Goal: Task Accomplishment & Management: Manage account settings

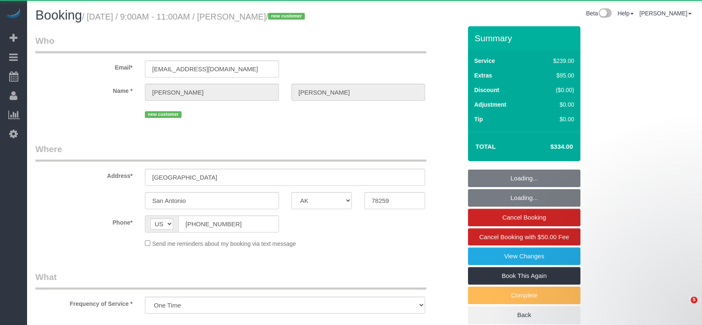
select select "[GEOGRAPHIC_DATA]"
select select "object:5316"
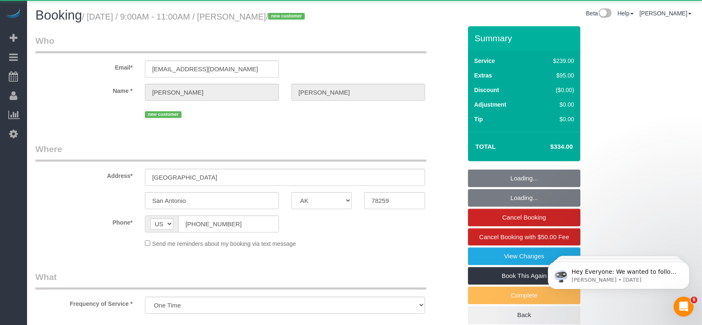
select select "3"
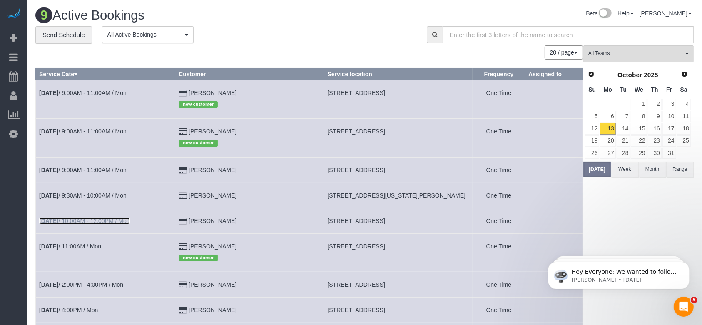
click at [106, 217] on link "[DATE] 10:00AM - 12:00PM / Mon" at bounding box center [84, 220] width 91 height 7
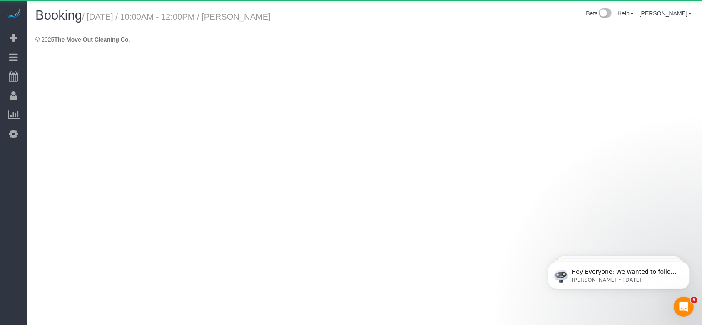
select select "[GEOGRAPHIC_DATA]"
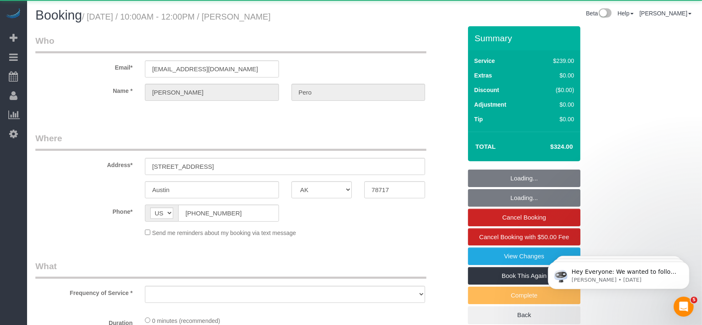
select select "object:5882"
select select "3"
select select "spot110"
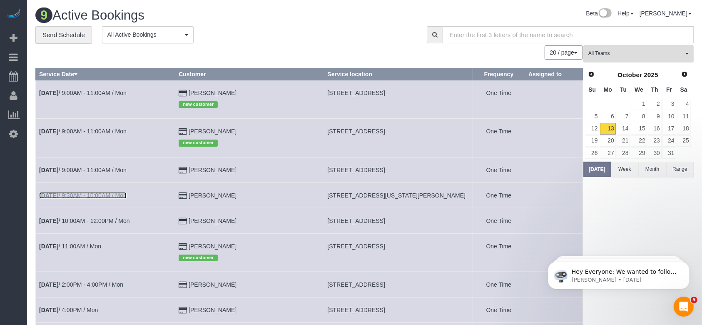
click at [111, 193] on link "[DATE] 9:30AM - 10:00AM / Mon" at bounding box center [82, 195] width 87 height 7
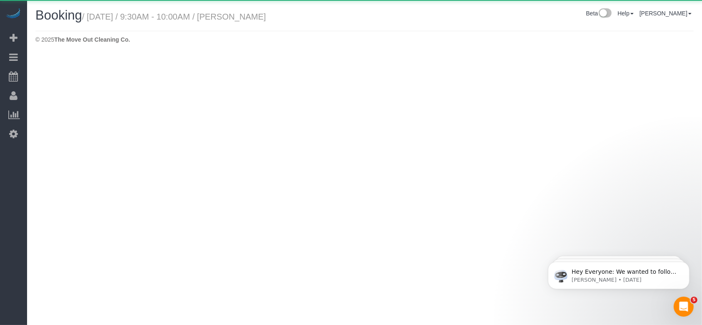
select select "[GEOGRAPHIC_DATA]"
select select "string:fspay-3a629f40-69df-44c4-924e-8672184238a3"
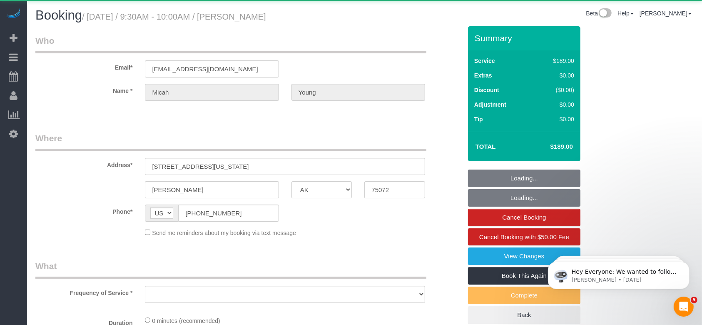
select select "object:6469"
select select "3"
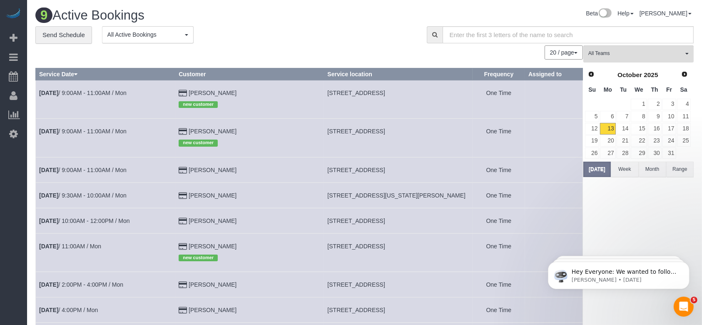
drag, startPoint x: 317, startPoint y: 193, endPoint x: 442, endPoint y: 197, distance: 125.4
click at [446, 197] on td "[STREET_ADDRESS][US_STATE][PERSON_NAME]" at bounding box center [398, 194] width 149 height 25
copy span "[STREET_ADDRESS][US_STATE][PERSON_NAME]"
click at [80, 222] on link "[DATE] 10:00AM - 12:00PM / Mon" at bounding box center [84, 220] width 91 height 7
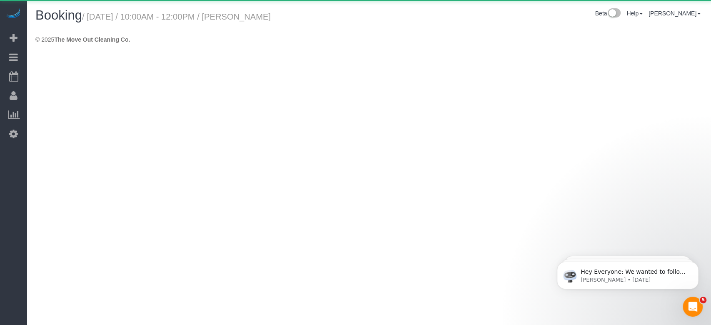
select select "[GEOGRAPHIC_DATA]"
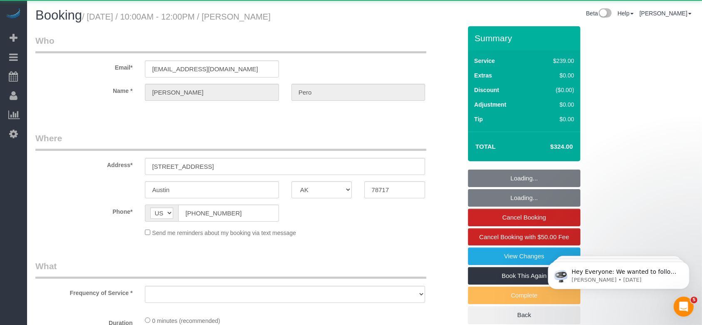
select select "object:6970"
select select "string:fspay-1bf7f9e2-684b-4c28-968e-2e549fb6f3ef"
select select "spot152"
select select "object:6987"
select select "3"
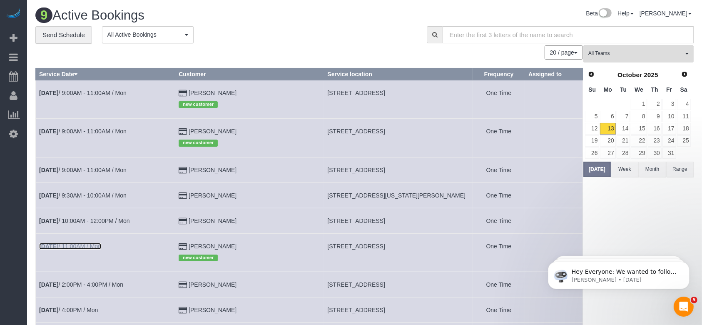
click at [90, 248] on link "[DATE] 11:00AM / Mon" at bounding box center [70, 246] width 62 height 7
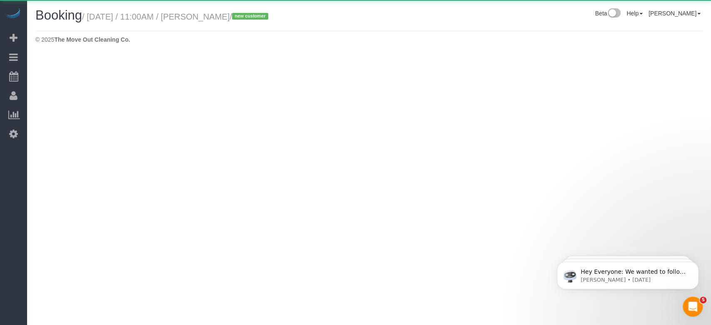
select select "[GEOGRAPHIC_DATA]"
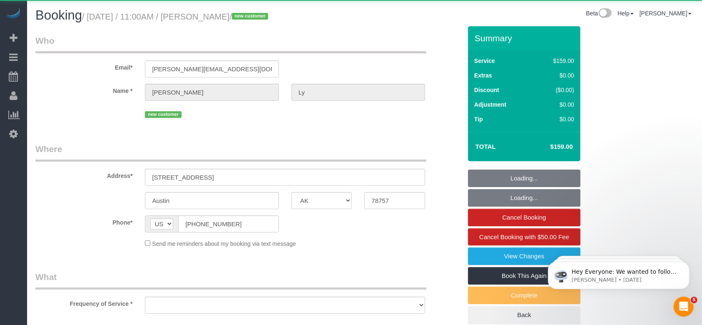
select select "string:fspay-462ec7e4-6e0e-4fa3-8bc0-005989f41df8"
select select "object:7625"
select select "3"
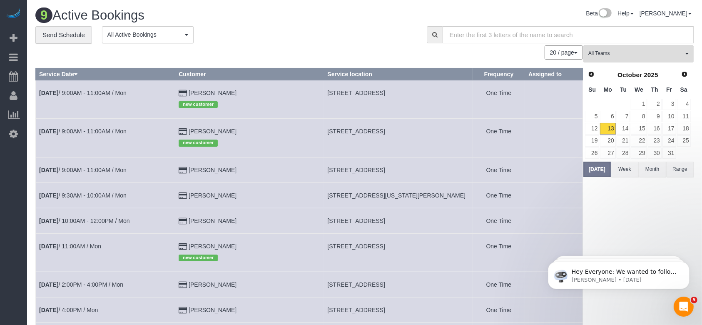
scroll to position [83, 0]
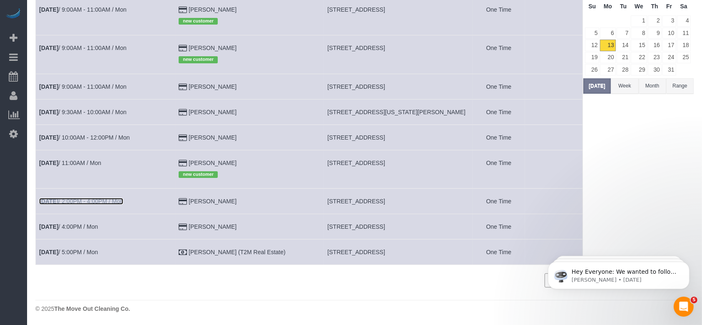
click at [123, 198] on link "[DATE] 2:00PM - 4:00PM / Mon" at bounding box center [81, 201] width 84 height 7
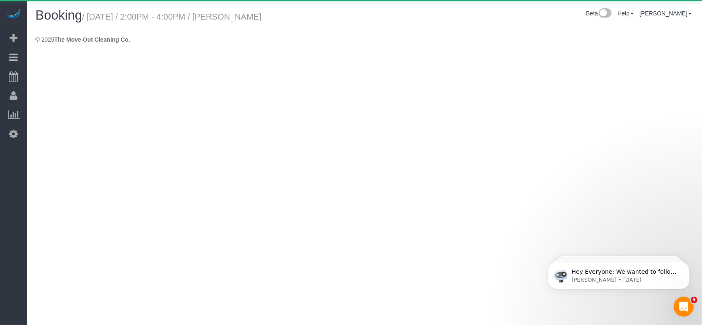
select select "[GEOGRAPHIC_DATA]"
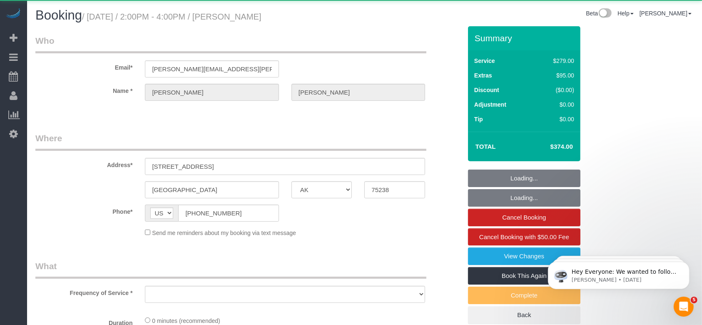
select select "object:8126"
select select "string:fspay-520f8c28-585f-465e-b524-026d8e7e7dd8"
select select "3"
select select "spot194"
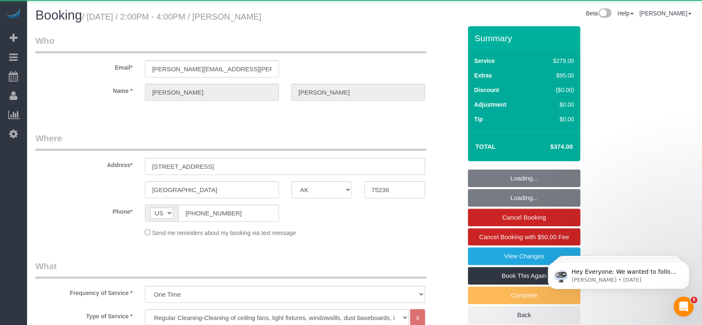
select select "object:8204"
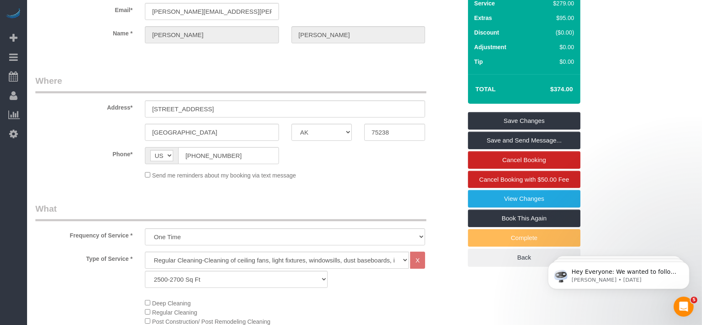
scroll to position [111, 0]
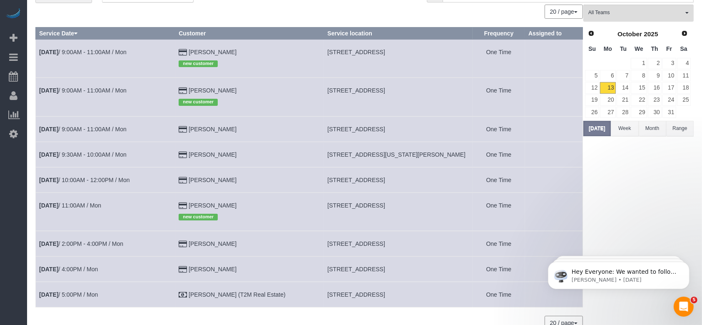
scroll to position [83, 0]
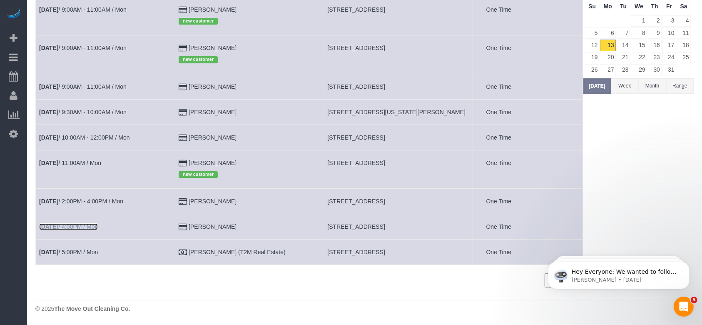
click at [88, 227] on link "[DATE] 4:00PM / Mon" at bounding box center [68, 226] width 59 height 7
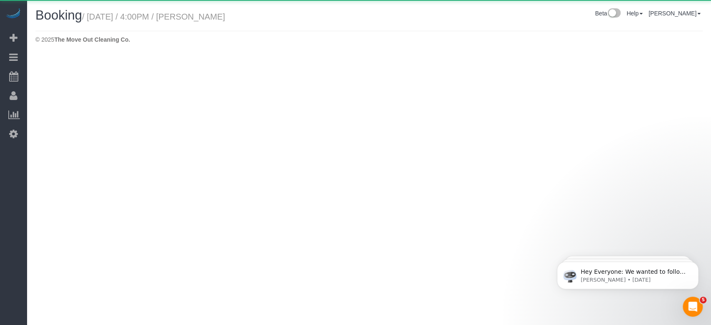
select select "[GEOGRAPHIC_DATA]"
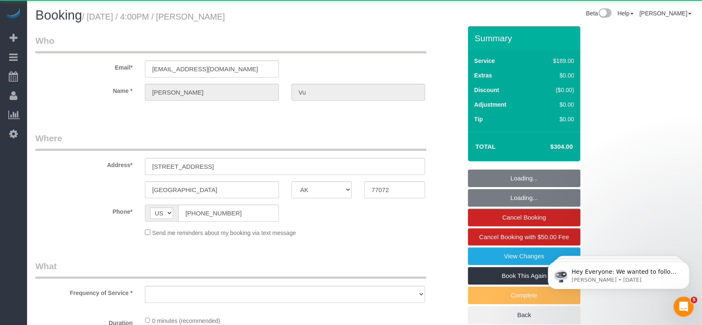
select select "object:8760"
select select "string:fspay-33bb6296-7f5e-4153-975e-7f53f73b1e0c"
select select "3"
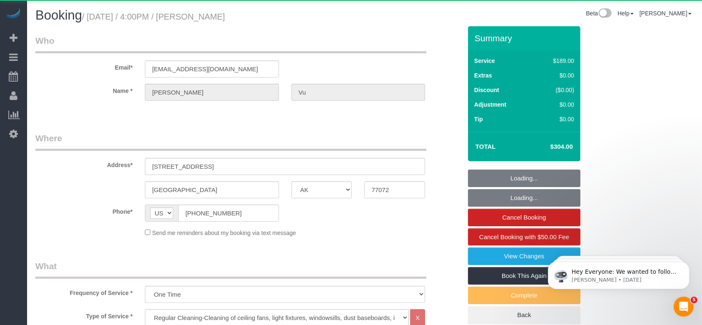
select select "object:8786"
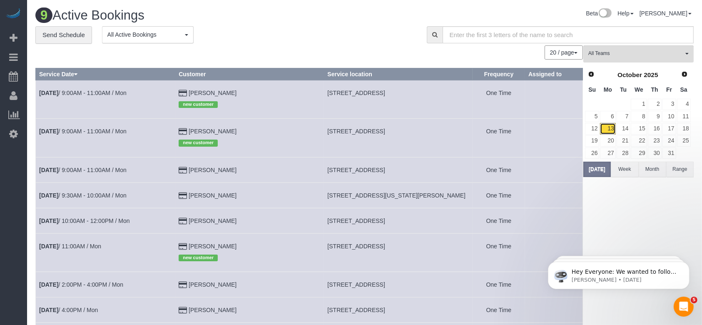
click at [611, 128] on link "13" at bounding box center [607, 128] width 15 height 11
click at [624, 128] on link "14" at bounding box center [624, 128] width 14 height 11
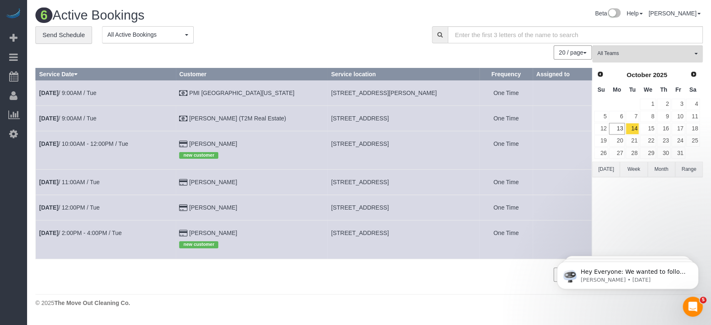
drag, startPoint x: 317, startPoint y: 117, endPoint x: 427, endPoint y: 121, distance: 110.0
click at [427, 121] on td "[STREET_ADDRESS]" at bounding box center [403, 117] width 152 height 25
copy span "[STREET_ADDRESS]"
click at [609, 167] on button "[DATE]" at bounding box center [605, 169] width 27 height 15
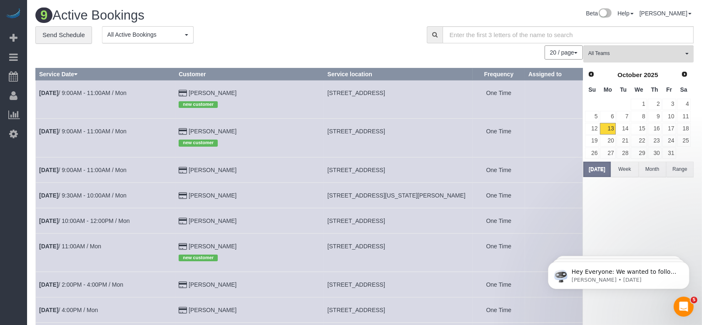
drag, startPoint x: 317, startPoint y: 129, endPoint x: 426, endPoint y: 125, distance: 109.2
click at [426, 125] on td "[STREET_ADDRESS]" at bounding box center [398, 138] width 149 height 38
copy span "[STREET_ADDRESS]"
